Goal: Transaction & Acquisition: Book appointment/travel/reservation

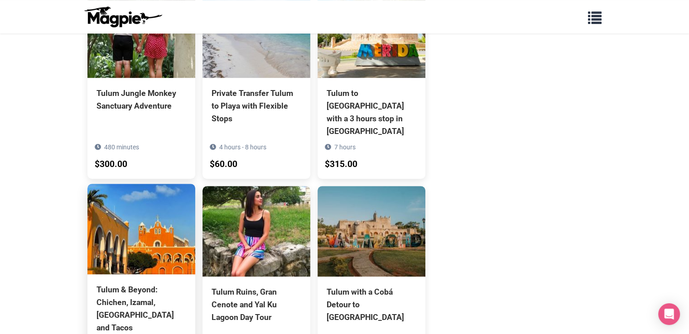
scroll to position [634, 0]
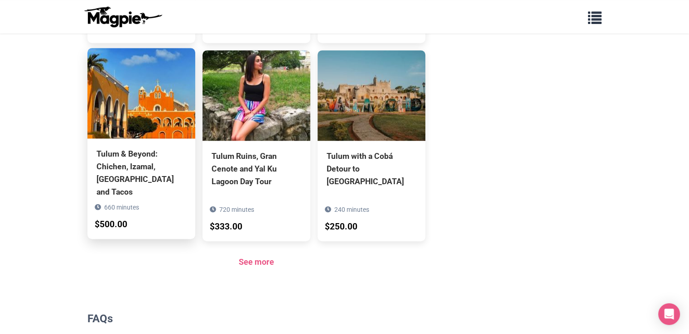
click at [129, 160] on div "Tulum & Beyond: Chichen, Izamal, [GEOGRAPHIC_DATA] and Tacos" at bounding box center [142, 173] width 90 height 51
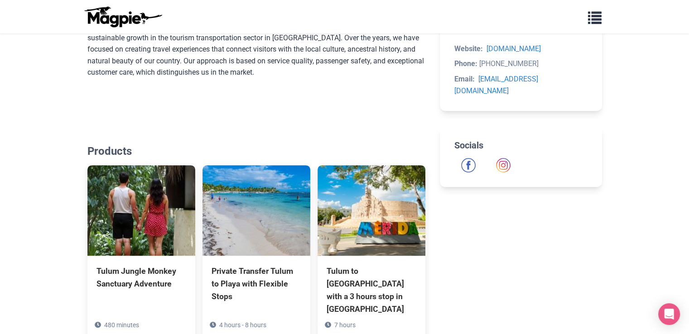
scroll to position [272, 0]
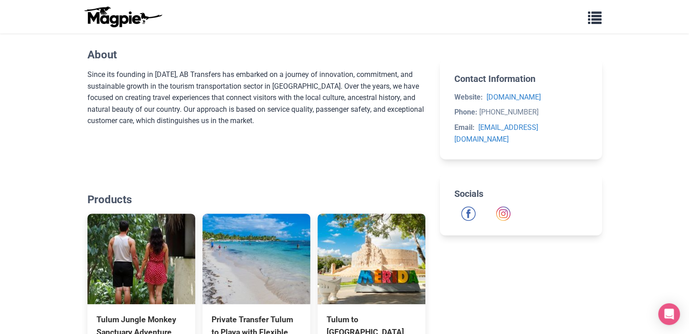
click at [237, 78] on div "Since its founding in [DATE], AB Transfers has embarked on a journey of innovat…" at bounding box center [256, 109] width 338 height 81
click at [236, 79] on div "Since its founding in [DATE], AB Transfers has embarked on a journey of innovat…" at bounding box center [256, 109] width 338 height 81
click at [284, 77] on div "Since its founding in [DATE], AB Transfers has embarked on a journey of innovat…" at bounding box center [256, 109] width 338 height 81
click at [283, 77] on div "Since its founding in [DATE], AB Transfers has embarked on a journey of innovat…" at bounding box center [256, 109] width 338 height 81
click at [290, 85] on div "Since its founding in [DATE], AB Transfers has embarked on a journey of innovat…" at bounding box center [256, 109] width 338 height 81
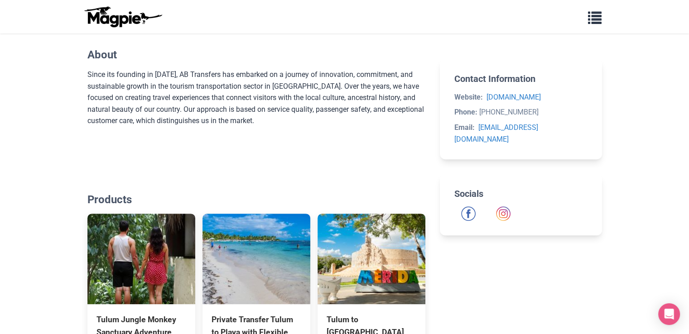
click at [107, 193] on h2 "Products" at bounding box center [256, 199] width 338 height 13
click at [55, 197] on body "Problems we solve Products Content Management and Distribution Magpie for Resel…" at bounding box center [344, 251] width 689 height 1046
click at [96, 196] on h2 "Products" at bounding box center [256, 199] width 338 height 13
drag, startPoint x: 96, startPoint y: 196, endPoint x: 105, endPoint y: 198, distance: 9.8
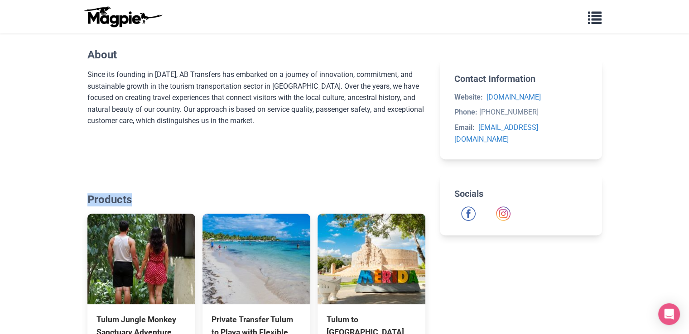
click at [105, 198] on h2 "Products" at bounding box center [256, 199] width 338 height 13
click at [111, 197] on h2 "Products" at bounding box center [256, 199] width 338 height 13
click at [114, 97] on div "Since its founding in [DATE], AB Transfers has embarked on a journey of innovat…" at bounding box center [256, 109] width 338 height 81
click at [137, 99] on div "Since its founding in [DATE], AB Transfers has embarked on a journey of innovat…" at bounding box center [256, 109] width 338 height 81
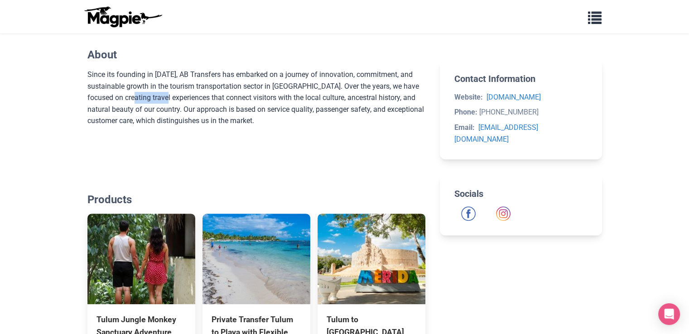
click at [136, 101] on div "Since its founding in [DATE], AB Transfers has embarked on a journey of innovat…" at bounding box center [256, 109] width 338 height 81
click at [193, 102] on div "Since its founding in [DATE], AB Transfers has embarked on a journey of innovat…" at bounding box center [256, 109] width 338 height 81
click at [176, 100] on div "Since its founding in [DATE], AB Transfers has embarked on a journey of innovat…" at bounding box center [256, 109] width 338 height 81
drag, startPoint x: 176, startPoint y: 100, endPoint x: 162, endPoint y: 100, distance: 14.0
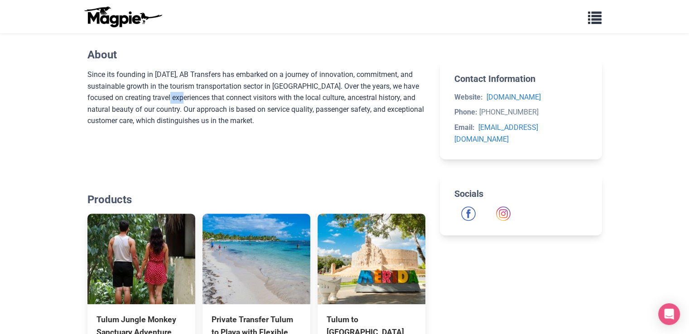
click at [169, 102] on div "Since its founding in [DATE], AB Transfers has embarked on a journey of innovat…" at bounding box center [256, 109] width 338 height 81
click at [159, 99] on div "Since its founding in [DATE], AB Transfers has embarked on a journey of innovat…" at bounding box center [256, 109] width 338 height 81
click at [152, 101] on div "Since its founding in [DATE], AB Transfers has embarked on a journey of innovat…" at bounding box center [256, 109] width 338 height 81
click at [152, 102] on div "Since its founding in [DATE], AB Transfers has embarked on a journey of innovat…" at bounding box center [256, 109] width 338 height 81
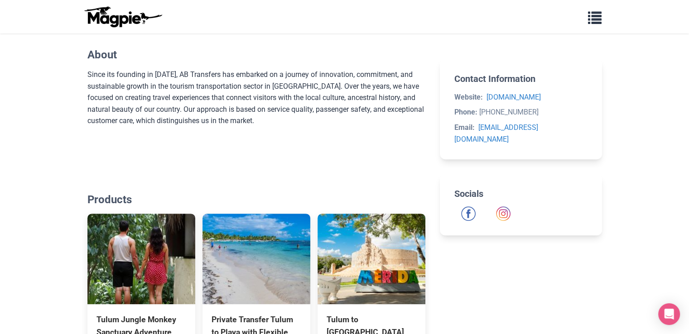
click at [165, 110] on div "Since its founding in [DATE], AB Transfers has embarked on a journey of innovat…" at bounding box center [256, 109] width 338 height 81
click at [188, 108] on div "Since its founding in [DATE], AB Transfers has embarked on a journey of innovat…" at bounding box center [256, 109] width 338 height 81
click at [187, 111] on div "Since its founding in [DATE], AB Transfers has embarked on a journey of innovat…" at bounding box center [256, 109] width 338 height 81
click at [211, 110] on div "Since its founding in [DATE], AB Transfers has embarked on a journey of innovat…" at bounding box center [256, 109] width 338 height 81
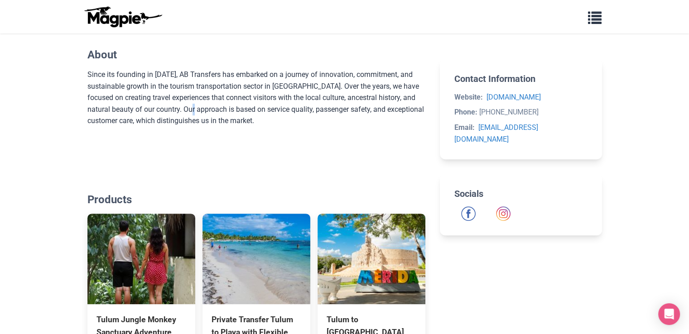
click at [211, 110] on div "Since its founding in [DATE], AB Transfers has embarked on a journey of innovat…" at bounding box center [256, 109] width 338 height 81
click at [222, 109] on div "Since its founding in [DATE], AB Transfers has embarked on a journey of innovat…" at bounding box center [256, 109] width 338 height 81
click at [233, 110] on div "Since its founding in [DATE], AB Transfers has embarked on a journey of innovat…" at bounding box center [256, 109] width 338 height 81
click at [236, 110] on div "Since its founding in [DATE], AB Transfers has embarked on a journey of innovat…" at bounding box center [256, 109] width 338 height 81
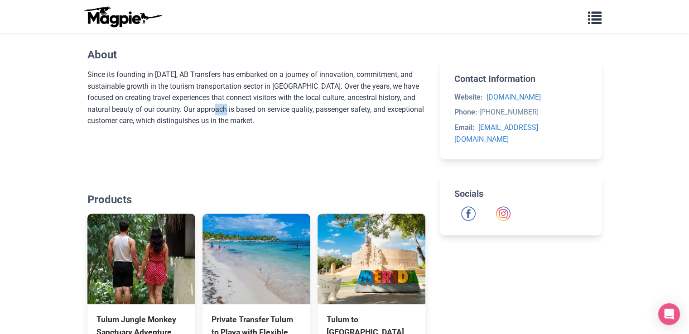
click at [236, 110] on div "Since its founding in [DATE], AB Transfers has embarked on a journey of innovat…" at bounding box center [256, 109] width 338 height 81
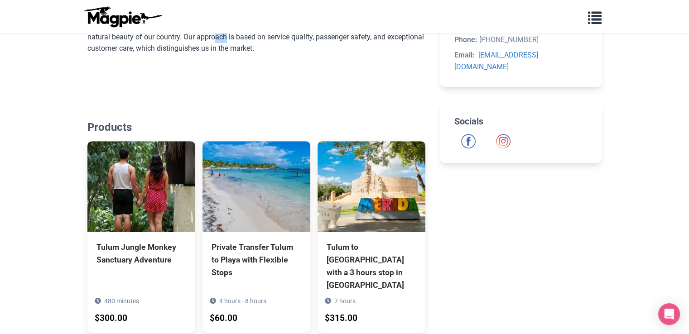
scroll to position [357, 0]
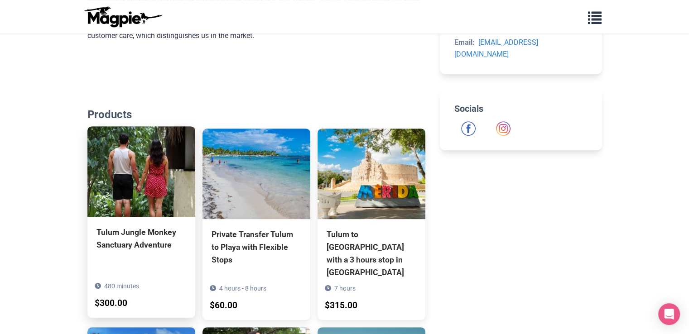
click at [109, 234] on div "Tulum Jungle Monkey Sanctuary Adventure" at bounding box center [142, 238] width 90 height 25
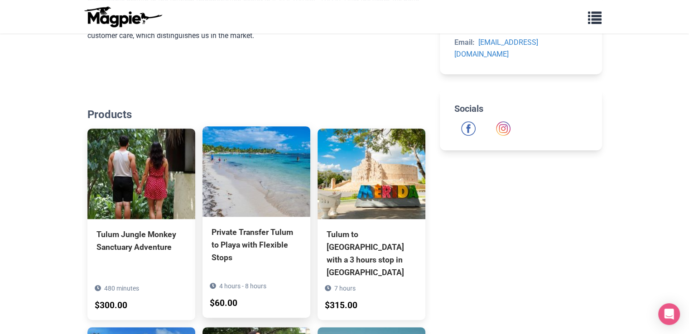
click at [244, 193] on img at bounding box center [257, 171] width 108 height 91
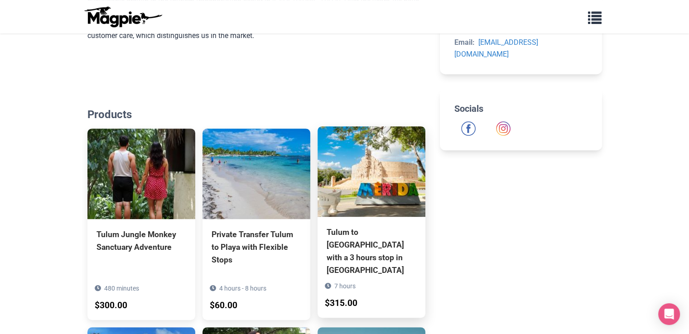
click at [351, 173] on img at bounding box center [372, 171] width 108 height 91
drag, startPoint x: 315, startPoint y: 231, endPoint x: 376, endPoint y: 256, distance: 65.6
click at [376, 256] on div "Tulum Jungle Monkey Sanctuary Adventure 480 minutes $300.00 Private Transfer Tu…" at bounding box center [256, 324] width 338 height 390
copy div "Tulum to [GEOGRAPHIC_DATA] with a 3 hours stop in [GEOGRAPHIC_DATA]"
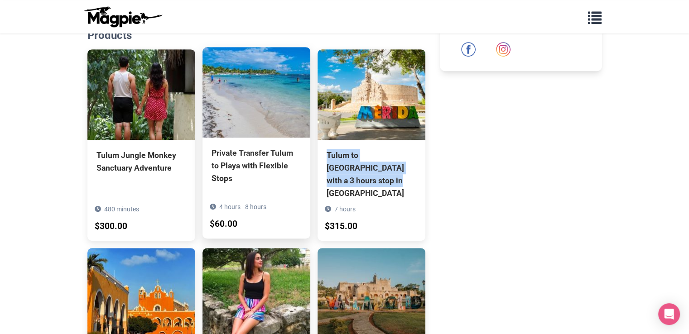
scroll to position [538, 0]
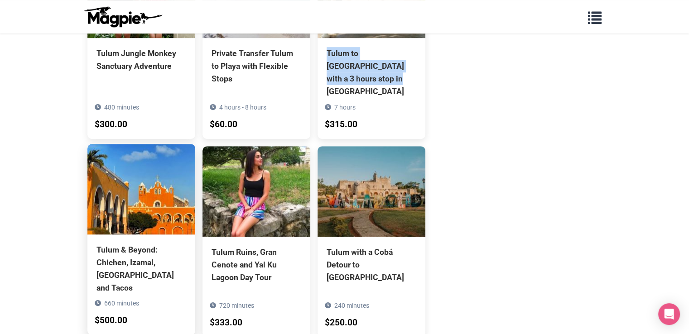
click at [154, 211] on img at bounding box center [141, 189] width 108 height 91
